Goal: Find contact information: Find contact information

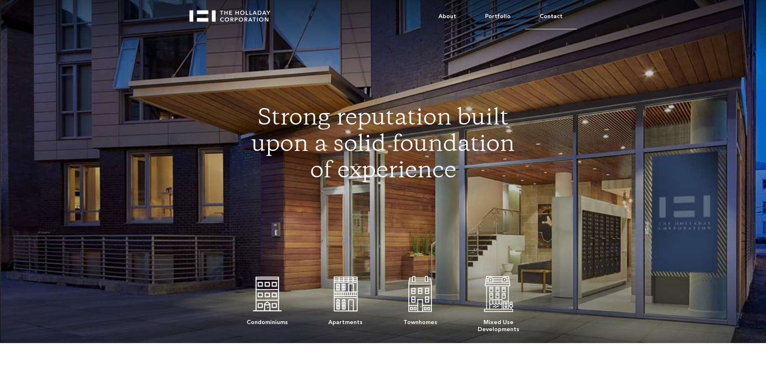
click at [552, 16] on link "Contact" at bounding box center [551, 16] width 52 height 25
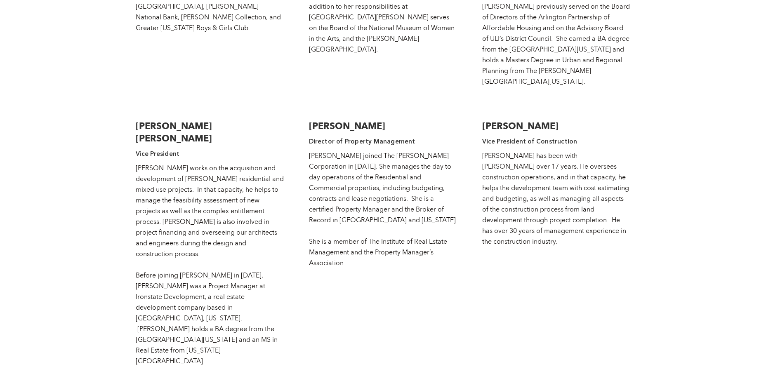
scroll to position [1575, 0]
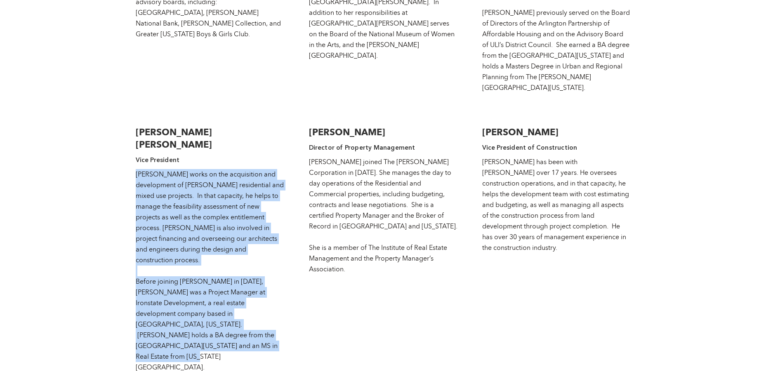
drag, startPoint x: 129, startPoint y: 112, endPoint x: 288, endPoint y: 269, distance: 223.3
copy div "[PERSON_NAME] works on the acquisition and development of [PERSON_NAME] residen…"
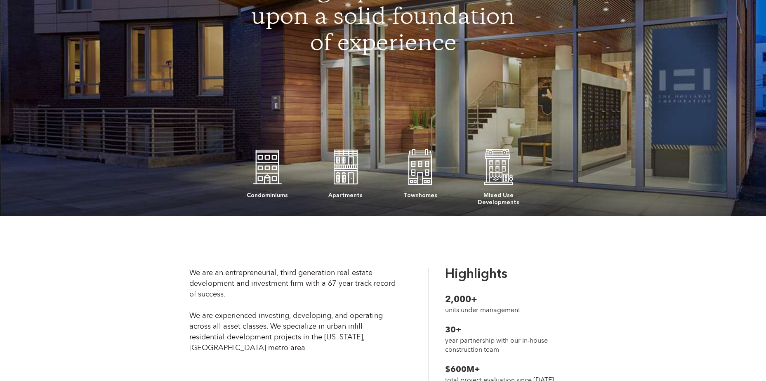
scroll to position [0, 0]
